Goal: Communication & Community: Participate in discussion

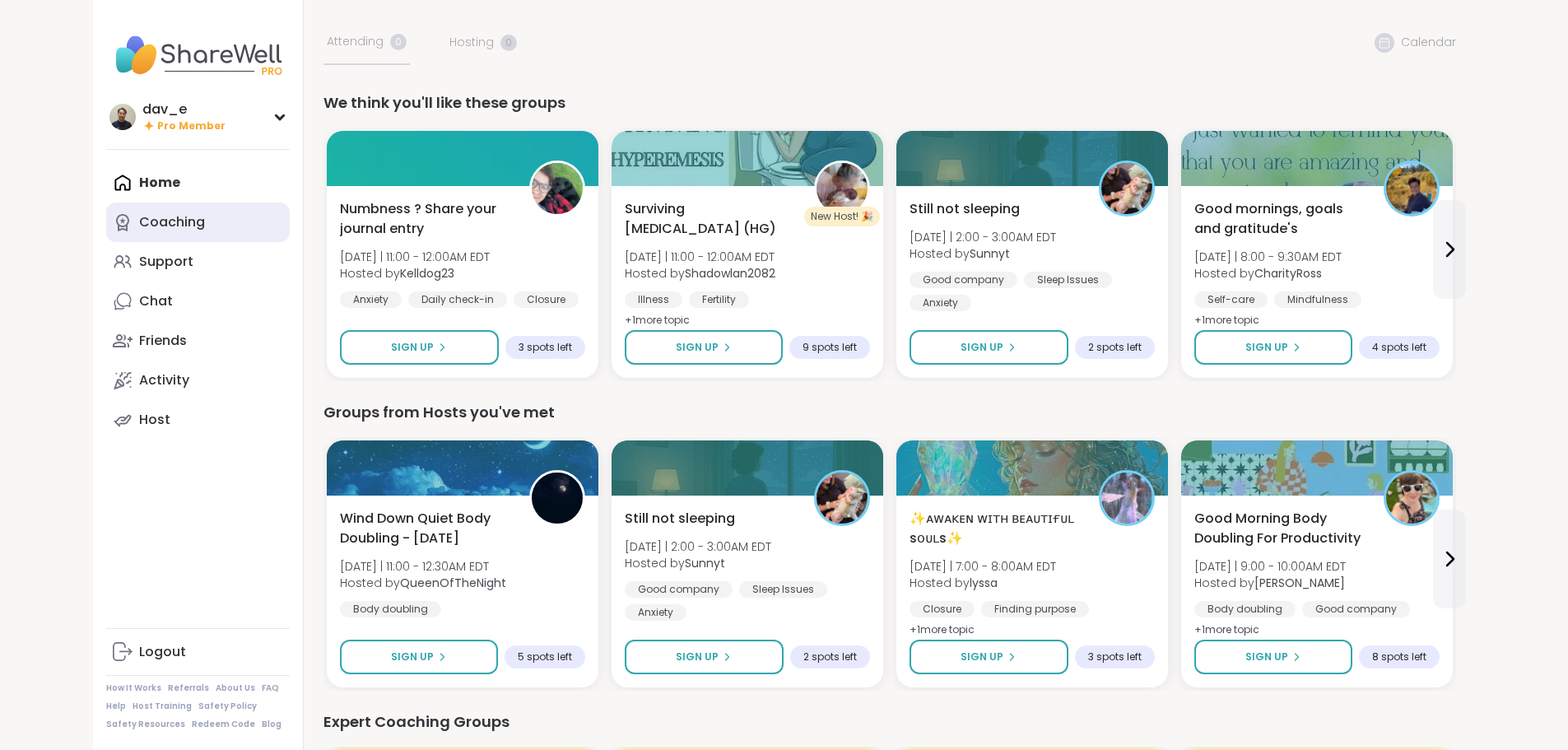
click at [139, 219] on div "Coaching" at bounding box center [172, 222] width 66 height 18
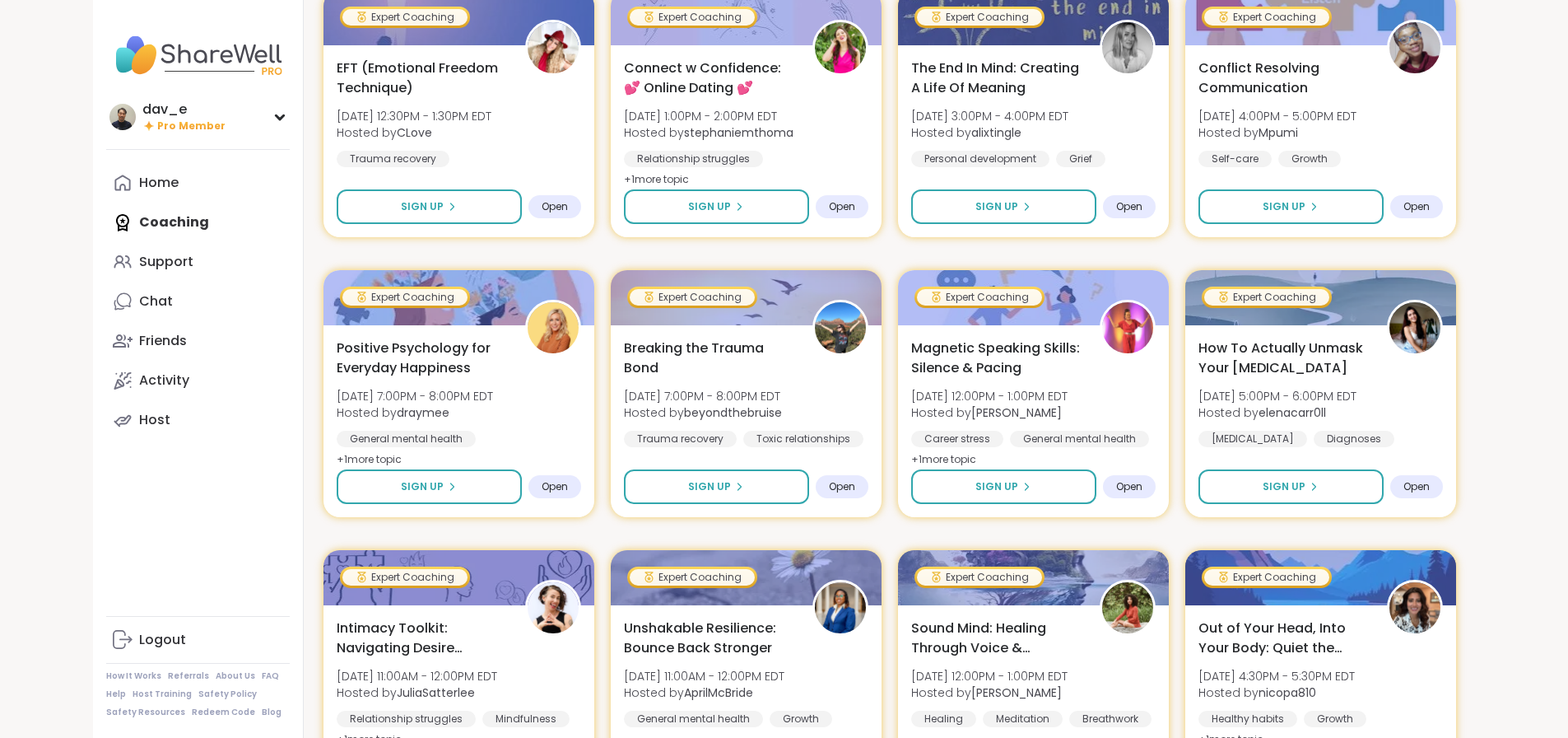
scroll to position [329, 0]
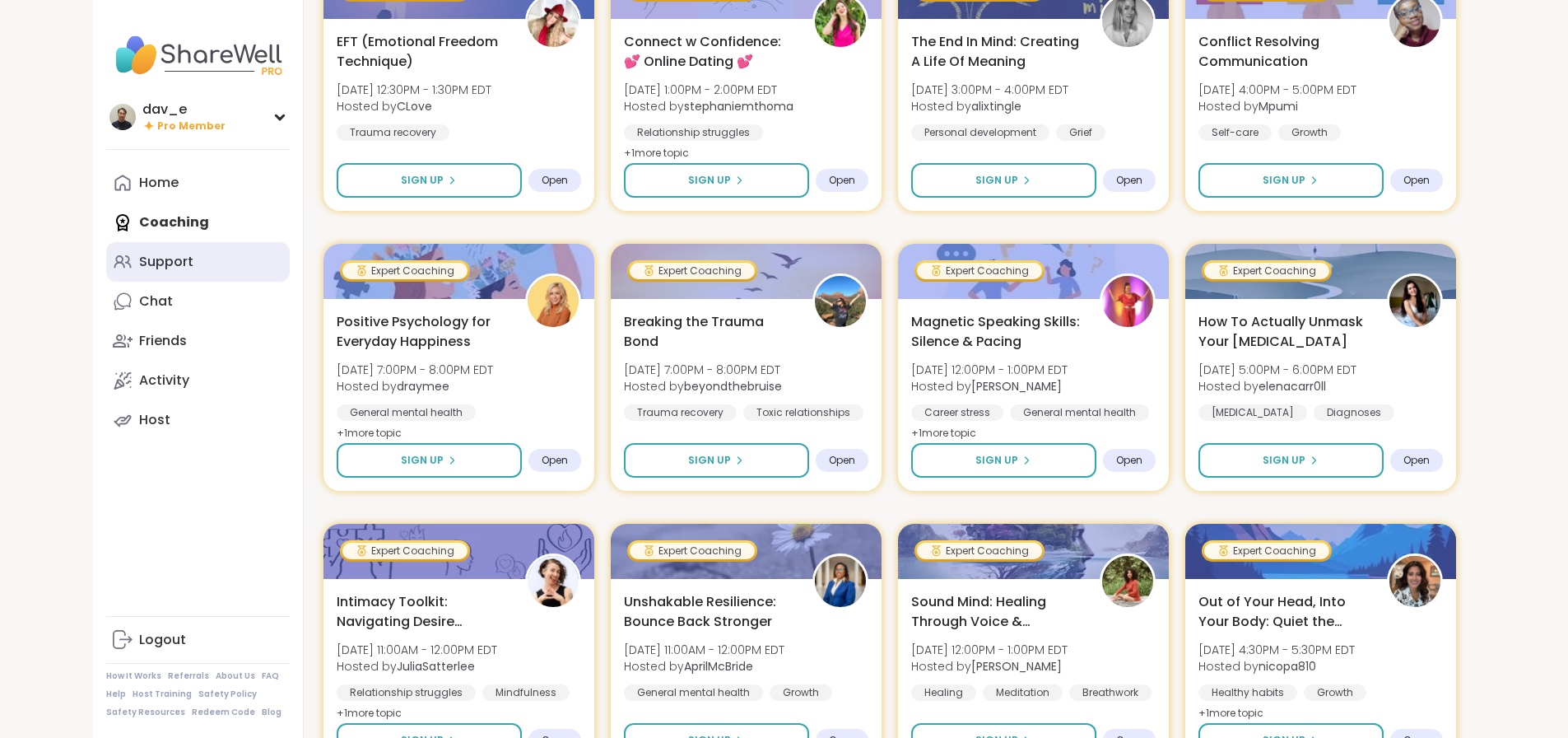
click at [122, 268] on link "Support" at bounding box center [198, 262] width 184 height 40
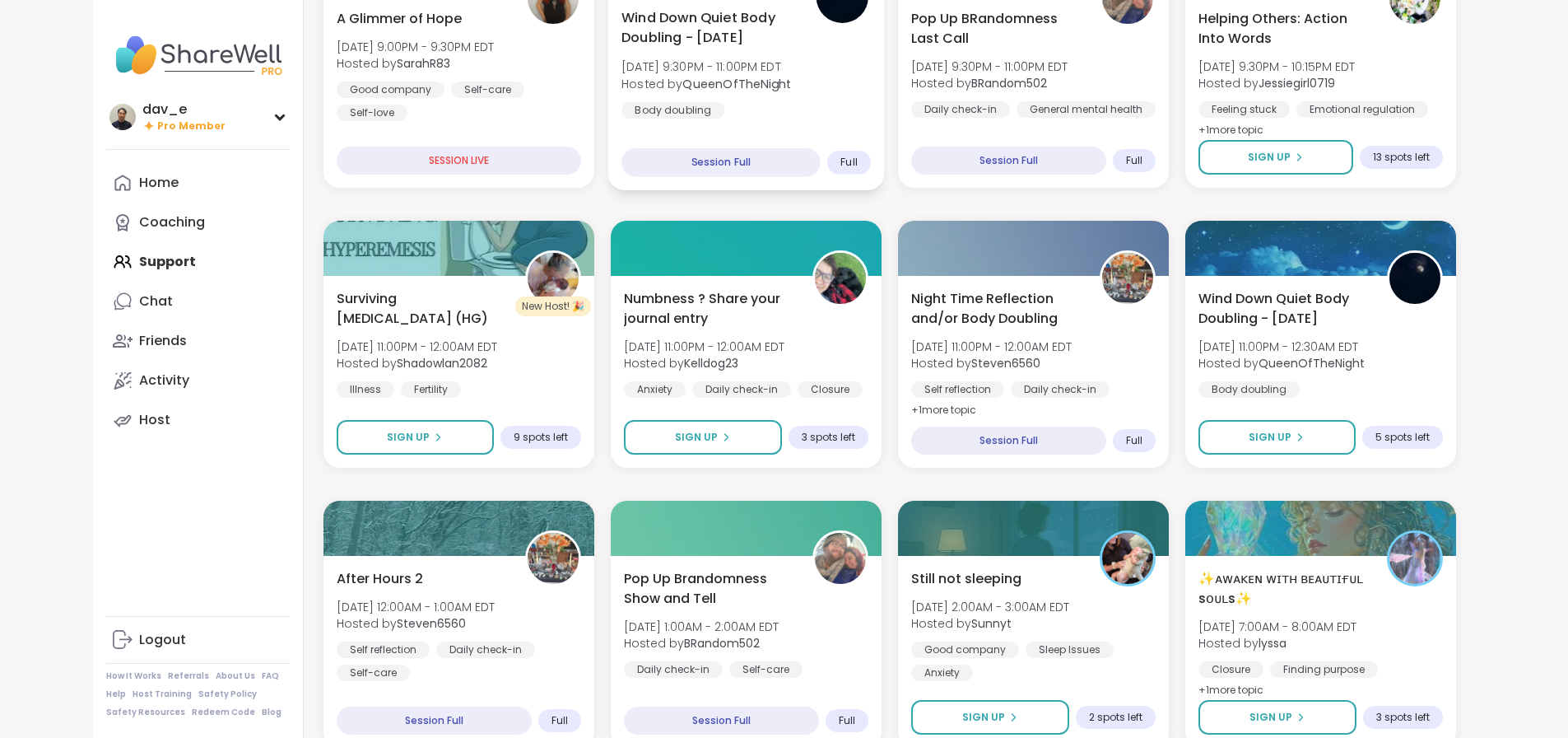
scroll to position [659, 0]
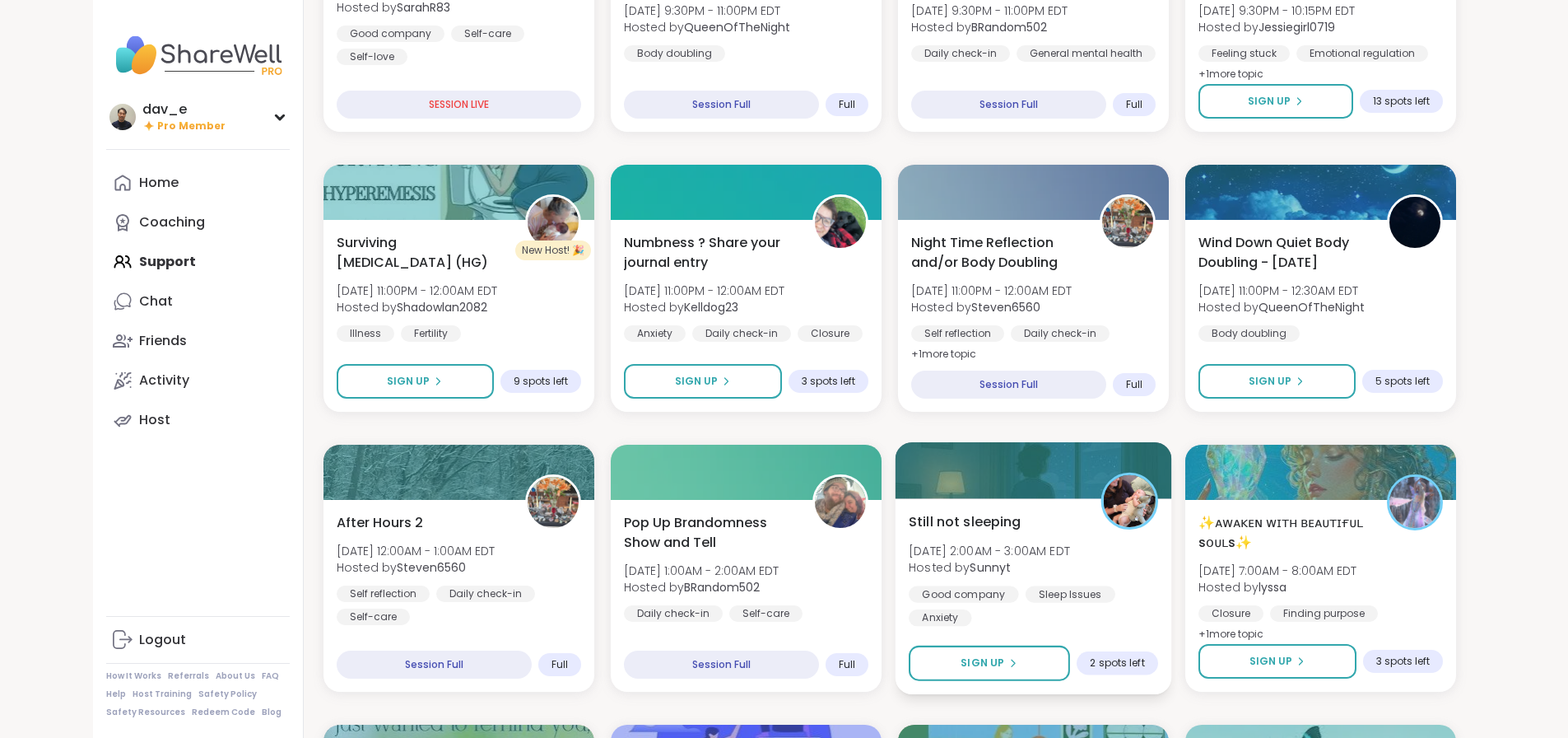
click at [1062, 561] on span "Hosted by [PERSON_NAME]" at bounding box center [989, 567] width 161 height 16
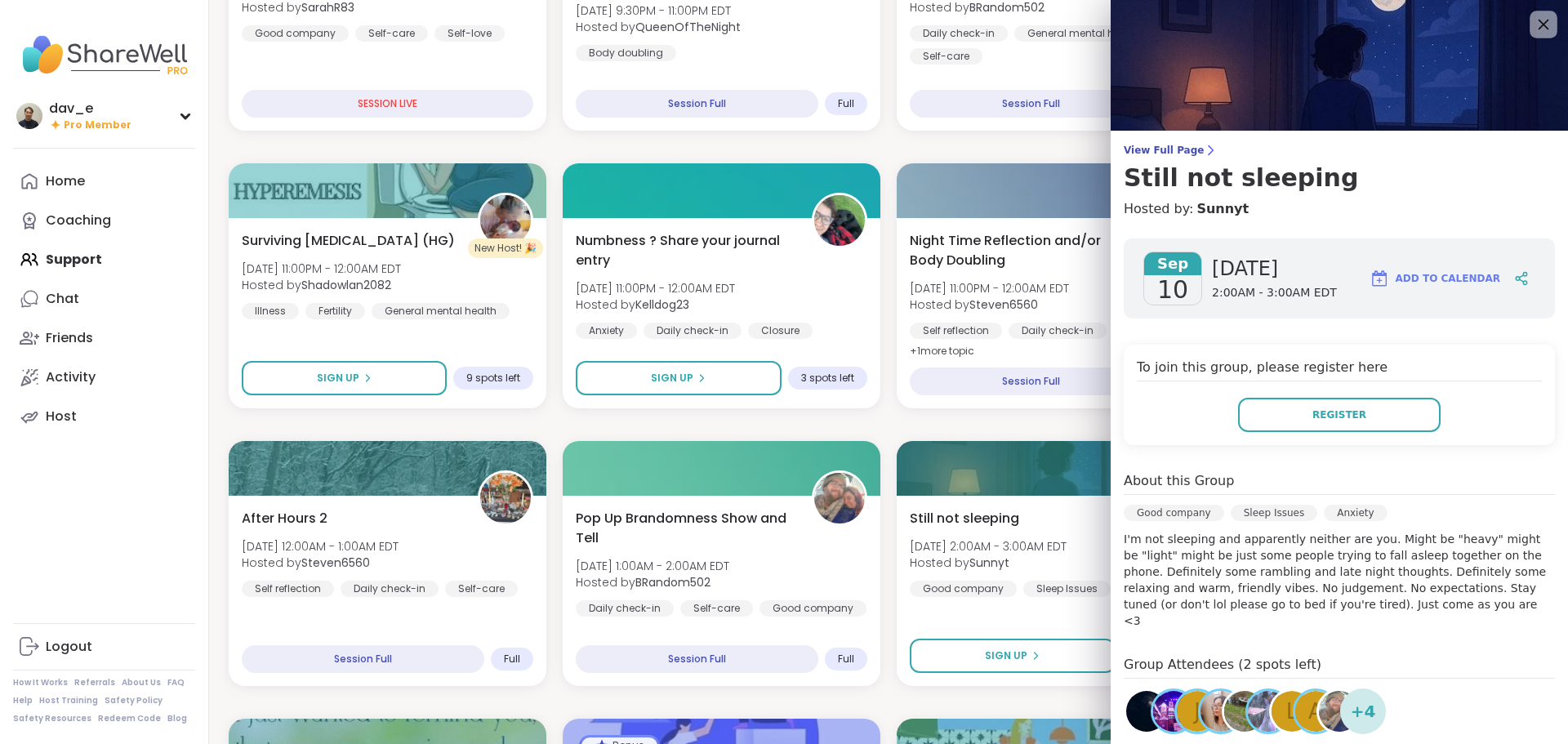
click at [1533, 24] on icon at bounding box center [1543, 24] width 21 height 21
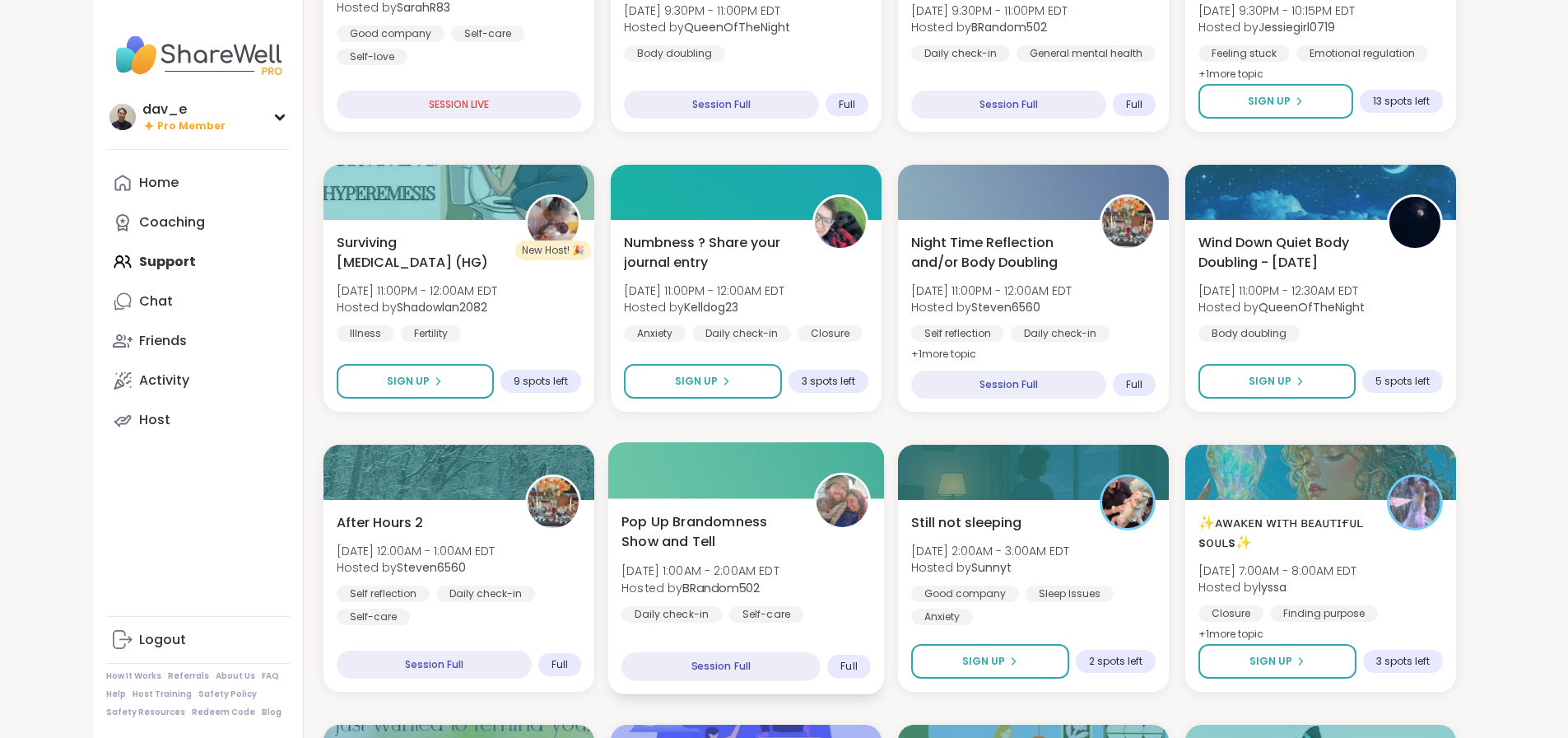
scroll to position [988, 0]
